Goal: Information Seeking & Learning: Learn about a topic

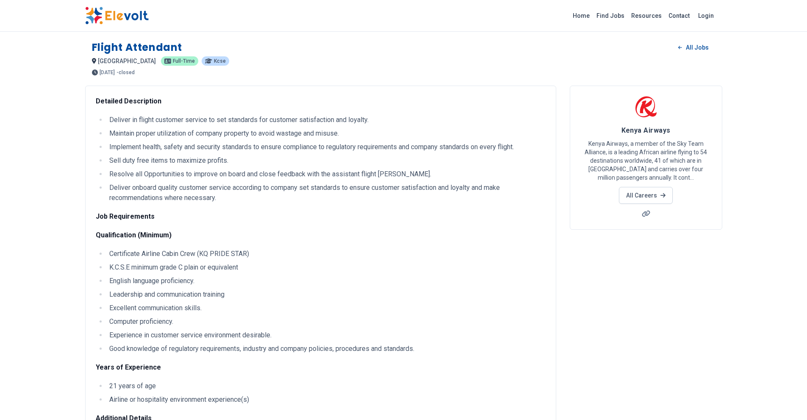
drag, startPoint x: 140, startPoint y: 356, endPoint x: 160, endPoint y: 354, distance: 20.1
click at [160, 354] on div "Detailed Description Deliver in flight customer service to set standards for cu…" at bounding box center [321, 382] width 450 height 572
click at [193, 347] on li "Good knowledge of regulatory requirements, industry and company policies, proce…" at bounding box center [326, 348] width 439 height 10
drag, startPoint x: 166, startPoint y: 352, endPoint x: 243, endPoint y: 354, distance: 77.5
click at [243, 354] on div "Detailed Description Deliver in flight customer service to set standards for cu…" at bounding box center [321, 382] width 450 height 572
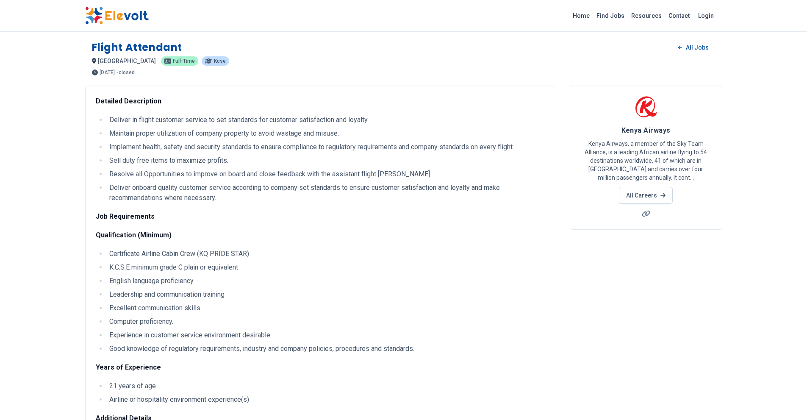
click at [245, 360] on div "Detailed Description Deliver in flight customer service to set standards for cu…" at bounding box center [321, 382] width 450 height 572
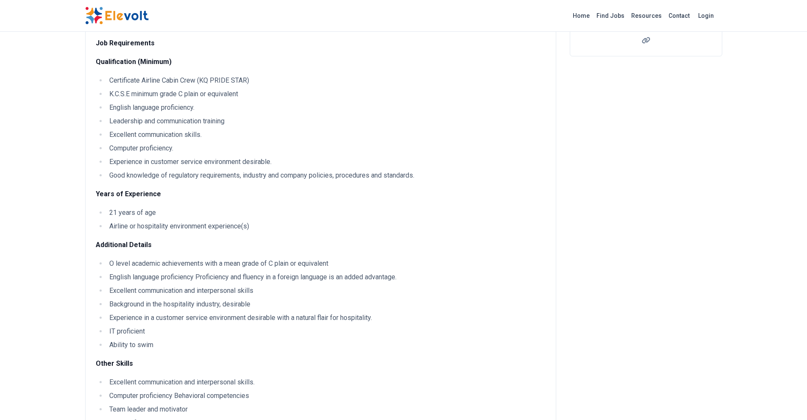
scroll to position [169, 0]
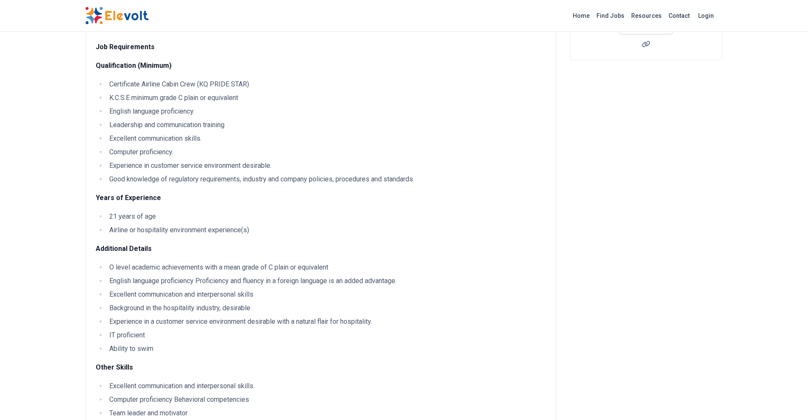
drag, startPoint x: 108, startPoint y: 82, endPoint x: 251, endPoint y: 82, distance: 143.5
click at [251, 82] on li "Certificate Airline Cabin Crew (KQ PRIDE STAR)" at bounding box center [326, 84] width 439 height 10
drag, startPoint x: 199, startPoint y: 80, endPoint x: 191, endPoint y: 80, distance: 8.5
click at [193, 80] on li "Certificate Airline Cabin Crew (KQ PRIDE STAR)" at bounding box center [326, 84] width 439 height 10
